Goal: Task Accomplishment & Management: Manage account settings

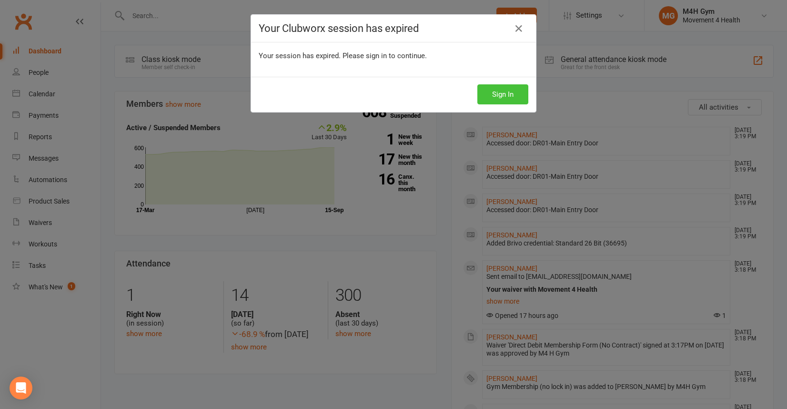
click at [492, 91] on button "Sign In" at bounding box center [502, 94] width 51 height 20
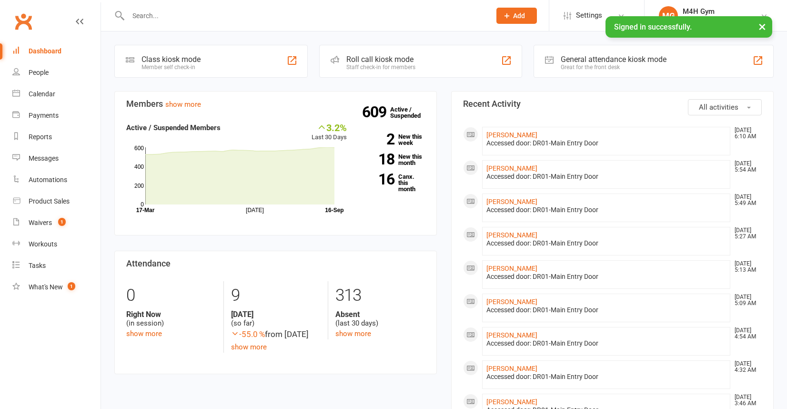
click at [181, 16] on input "text" at bounding box center [304, 15] width 359 height 13
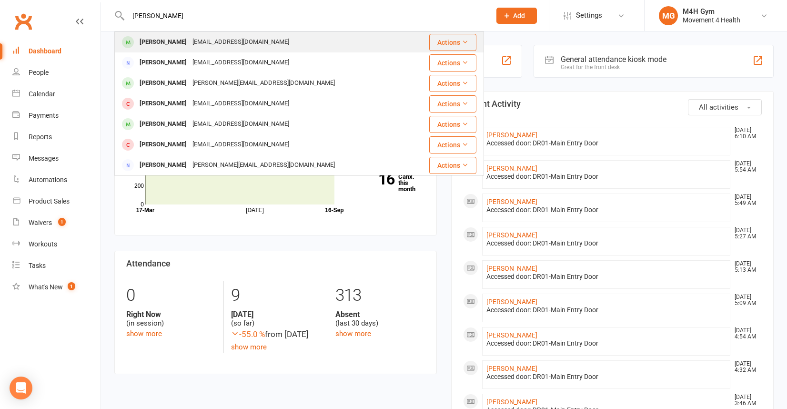
type input "[PERSON_NAME]"
click at [190, 39] on div "[EMAIL_ADDRESS][DOMAIN_NAME]" at bounding box center [241, 42] width 102 height 14
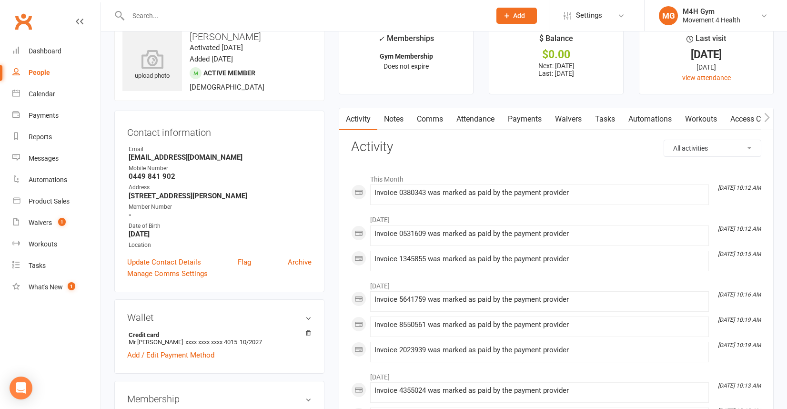
scroll to position [21, 0]
click at [522, 119] on link "Payments" at bounding box center [524, 120] width 47 height 22
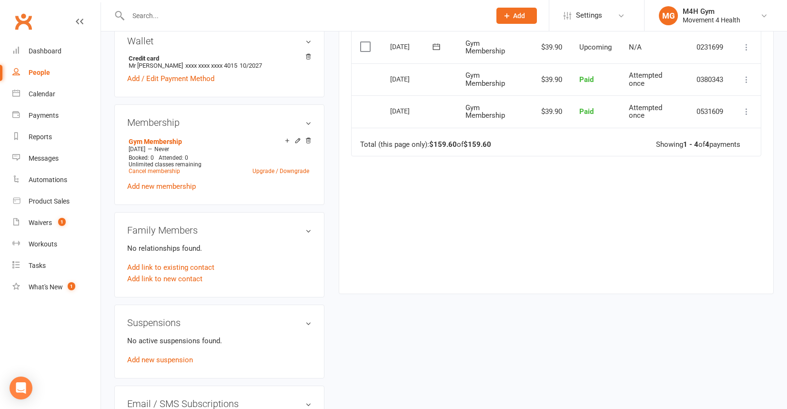
scroll to position [299, 0]
click at [48, 52] on div "Dashboard" at bounding box center [45, 51] width 33 height 8
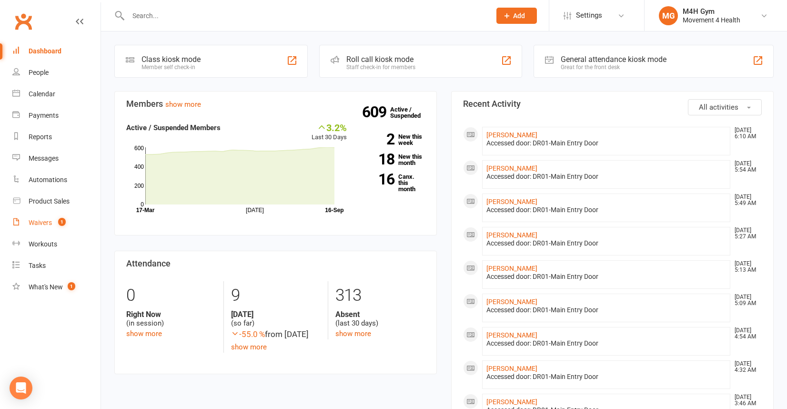
click at [41, 222] on div "Waivers" at bounding box center [40, 223] width 23 height 8
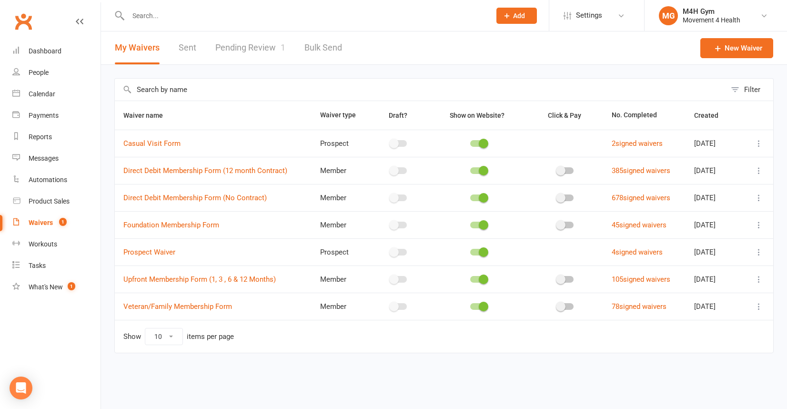
click at [247, 47] on link "Pending Review 1" at bounding box center [250, 47] width 70 height 33
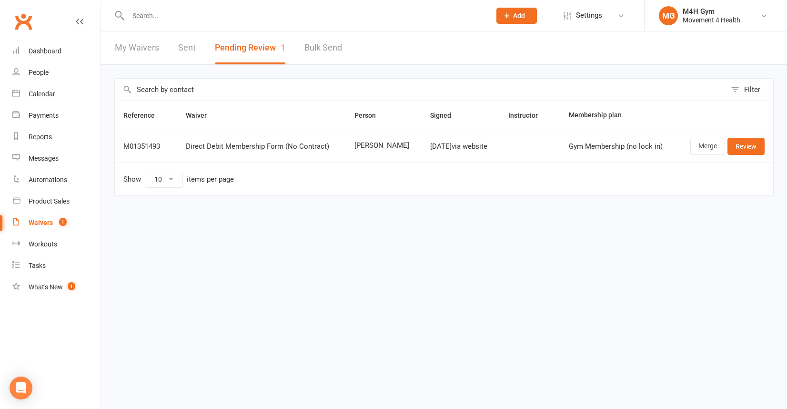
click at [150, 17] on input "text" at bounding box center [304, 15] width 359 height 13
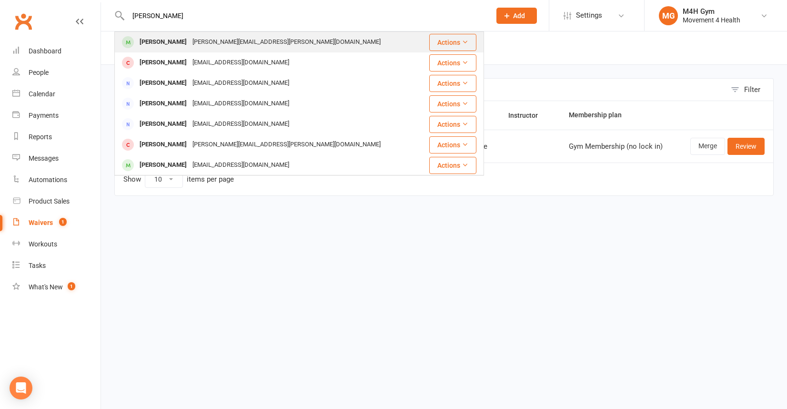
type input "[PERSON_NAME]"
click at [152, 38] on div "[PERSON_NAME]" at bounding box center [163, 42] width 53 height 14
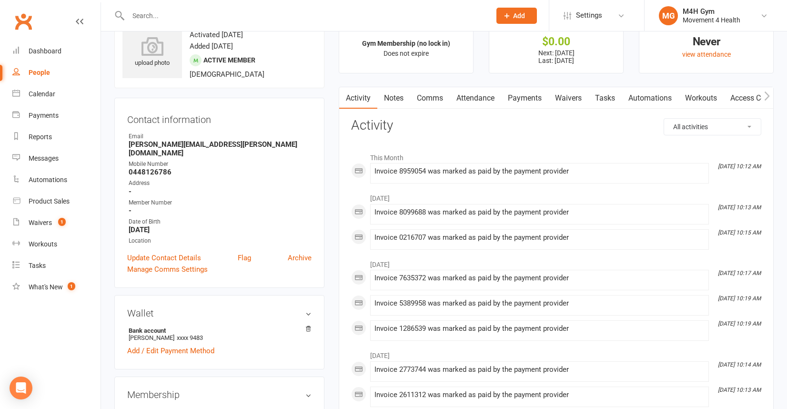
scroll to position [33, 0]
click at [518, 99] on link "Payments" at bounding box center [524, 100] width 47 height 22
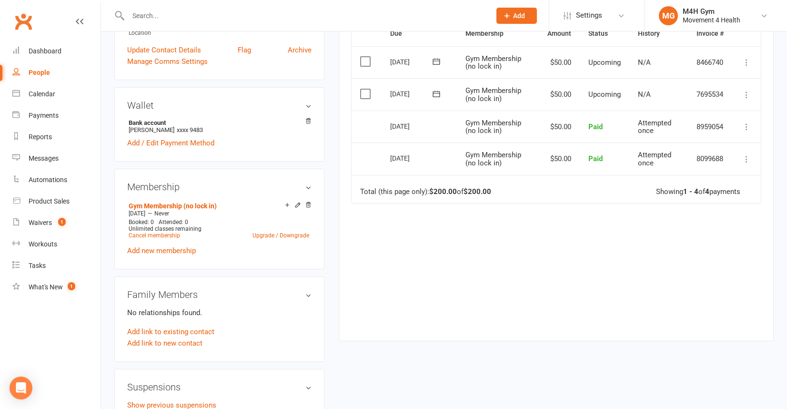
scroll to position [246, 0]
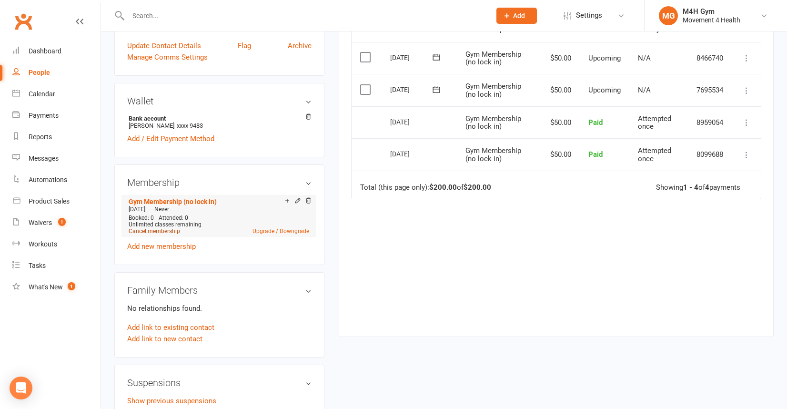
click at [171, 228] on link "Cancel membership" at bounding box center [154, 231] width 51 height 7
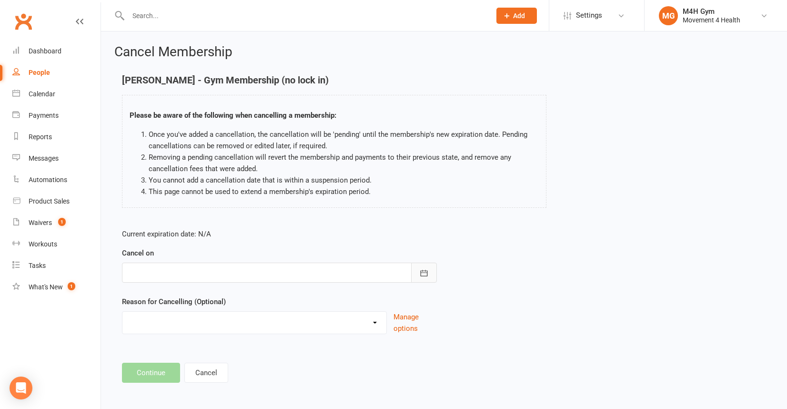
click at [421, 271] on icon "button" at bounding box center [424, 273] width 7 height 6
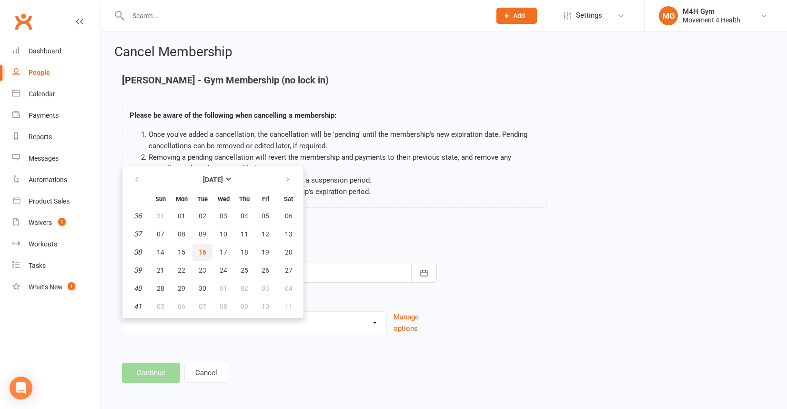
click at [206, 248] on button "16" at bounding box center [202, 251] width 20 height 17
type input "[DATE]"
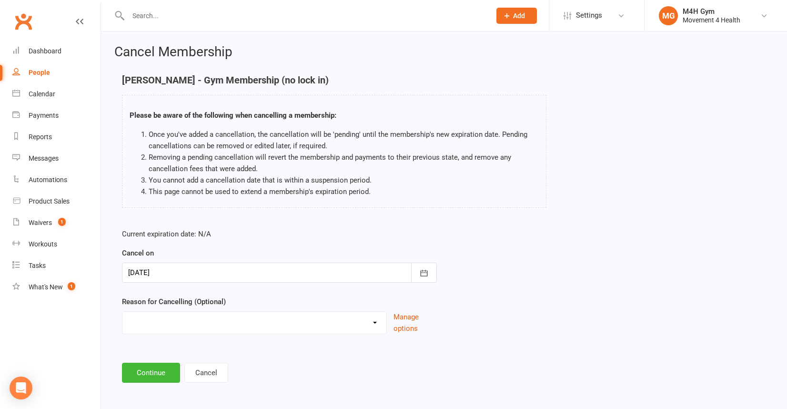
click at [147, 322] on select "Holiday Injury Other reason" at bounding box center [254, 321] width 264 height 19
select select "2"
click at [122, 312] on select "Holiday Injury Other reason" at bounding box center [254, 321] width 264 height 19
click at [148, 375] on input at bounding box center [279, 373] width 315 height 20
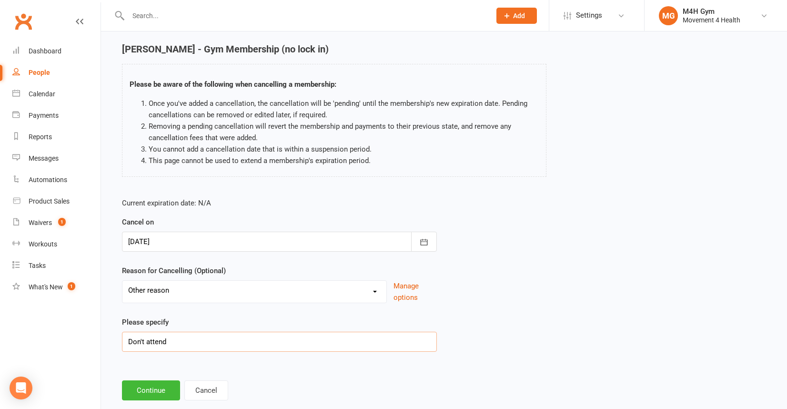
scroll to position [51, 0]
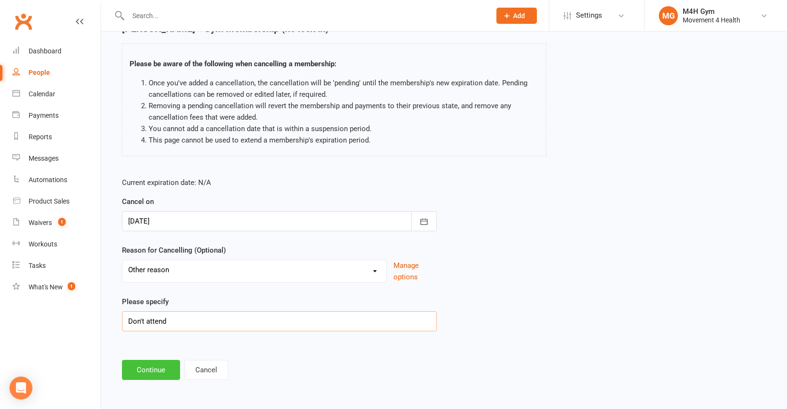
type input "Don't attend"
click at [150, 370] on button "Continue" at bounding box center [151, 370] width 58 height 20
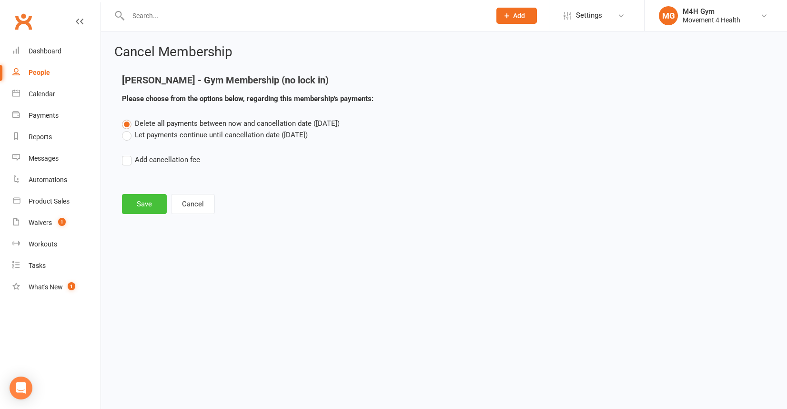
click at [140, 201] on button "Save" at bounding box center [144, 204] width 45 height 20
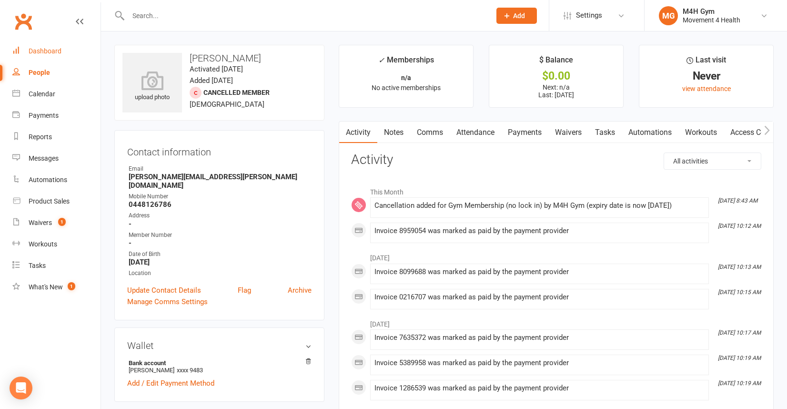
click at [55, 51] on div "Dashboard" at bounding box center [45, 51] width 33 height 8
